Goal: Complete application form

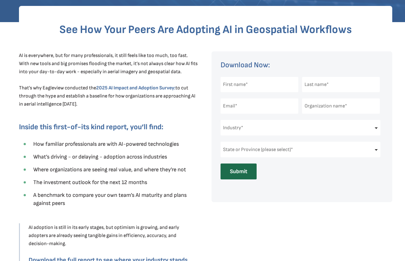
scroll to position [175, 1]
click at [291, 86] on input "text" at bounding box center [259, 84] width 78 height 15
click at [259, 86] on input "text" at bounding box center [259, 84] width 78 height 15
type input "[PERSON_NAME]"
type input "Nasr"
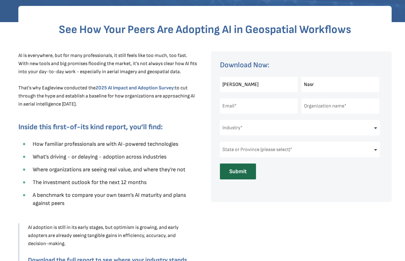
type input "nagib.nasr@eagleview.com"
type input "EagleView"
select select "Software and Technology"
select select "North Carolina"
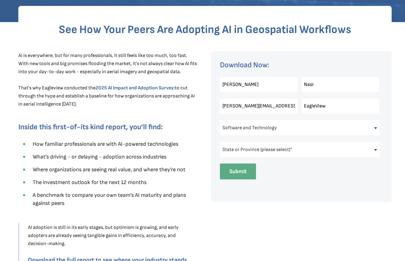
click at [236, 172] on input "Submit" at bounding box center [238, 171] width 36 height 16
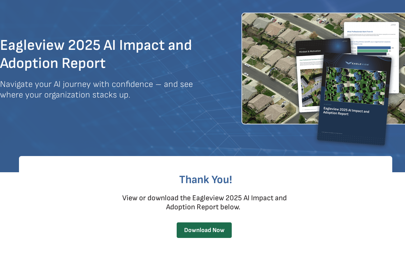
scroll to position [36, 0]
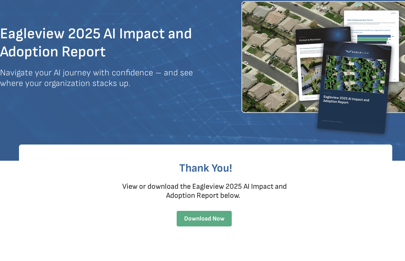
click at [201, 221] on span "Download Now" at bounding box center [204, 218] width 55 height 7
